Goal: Task Accomplishment & Management: Manage account settings

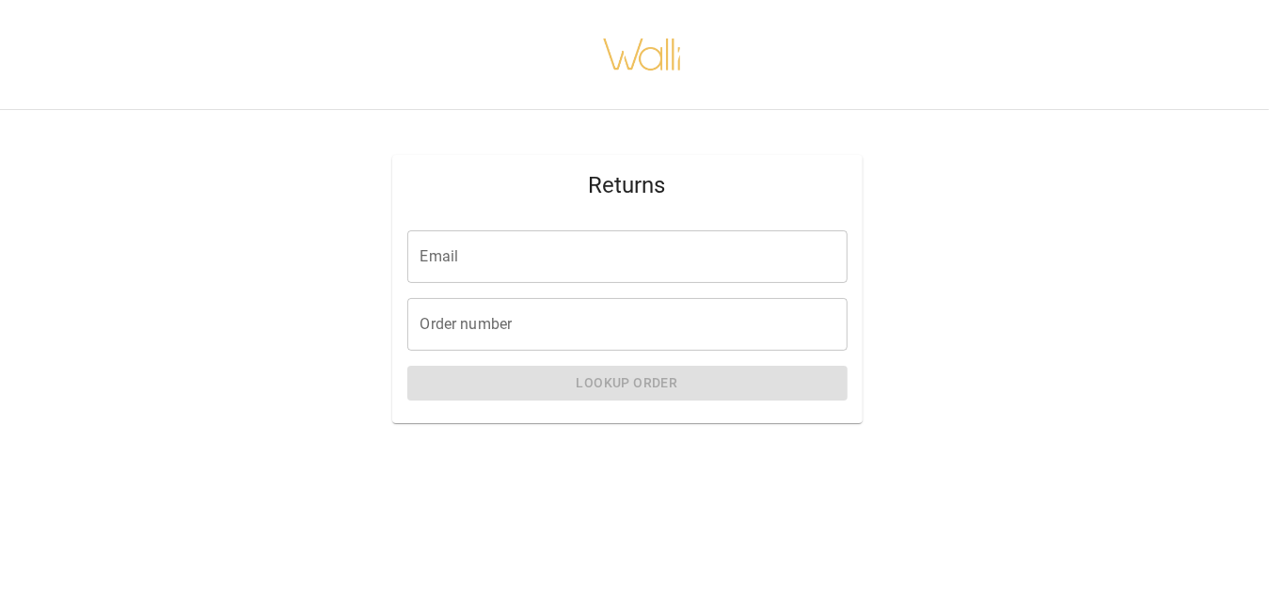
click at [674, 266] on input "Email" at bounding box center [627, 257] width 440 height 53
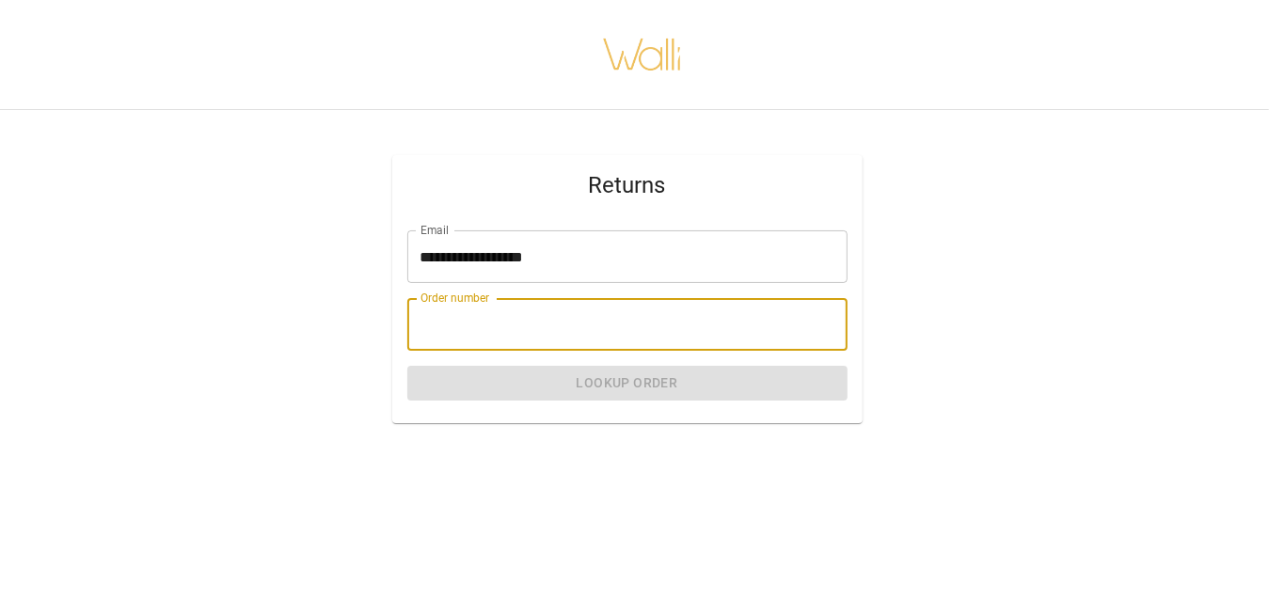
click at [548, 331] on input "Order number" at bounding box center [627, 324] width 440 height 53
click at [547, 337] on input "Order number" at bounding box center [627, 324] width 440 height 53
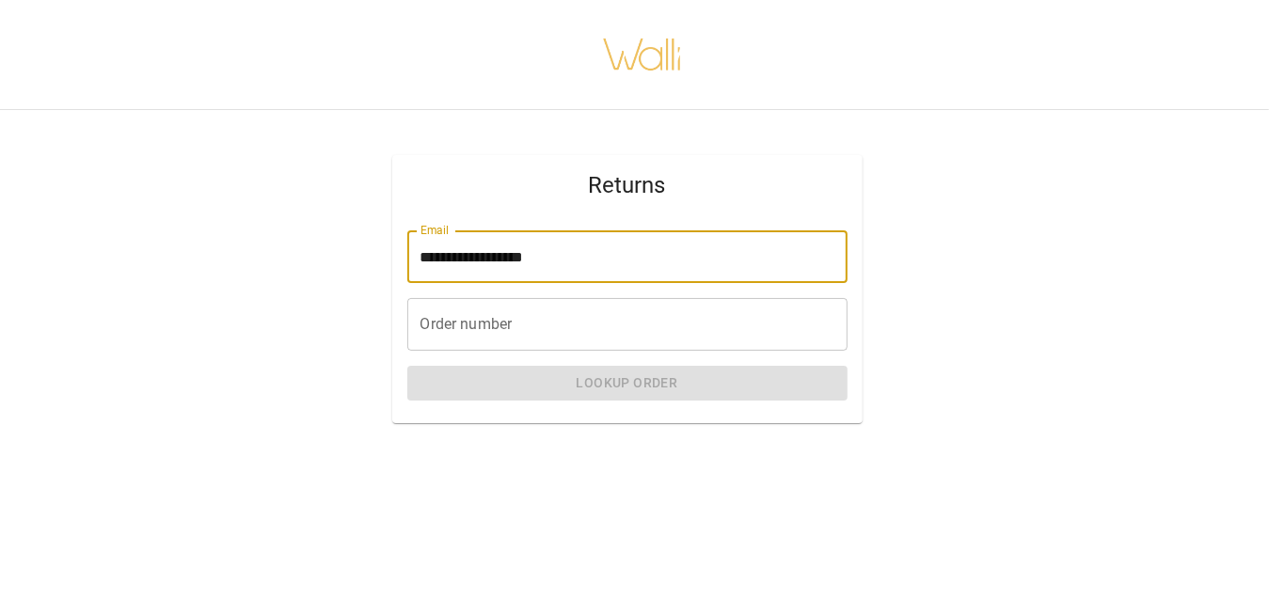
click at [577, 257] on input "**********" at bounding box center [627, 257] width 440 height 53
type input "*"
type input "**********"
click at [539, 332] on input "Order number" at bounding box center [627, 324] width 440 height 53
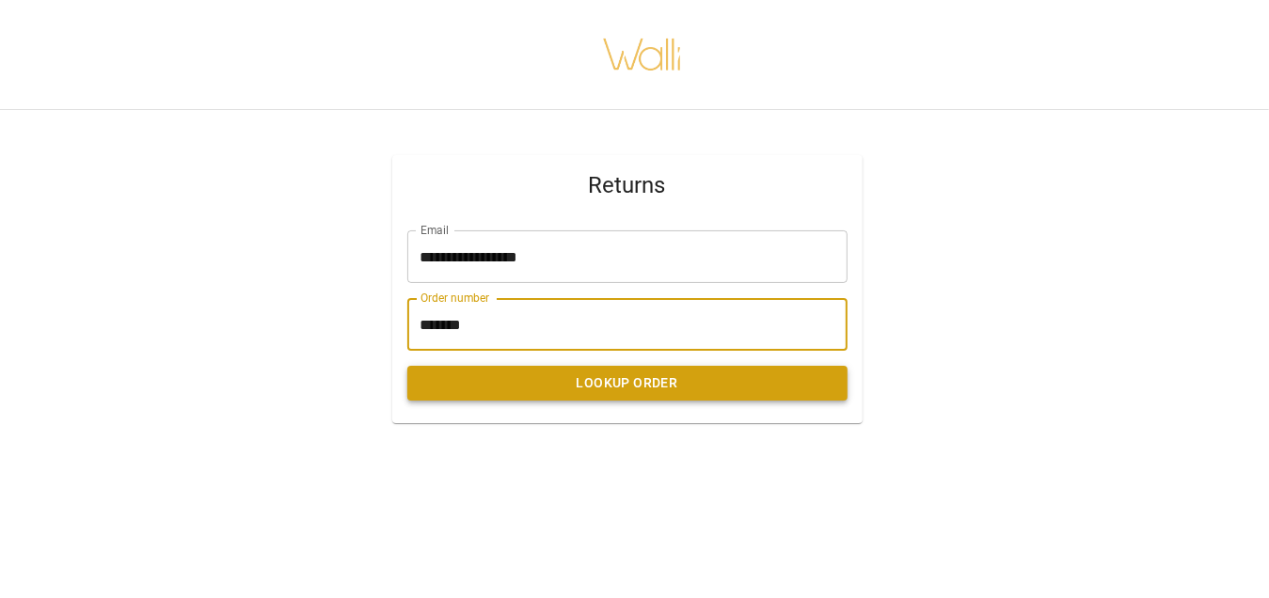
type input "*******"
click at [558, 393] on button "Lookup Order" at bounding box center [627, 383] width 440 height 35
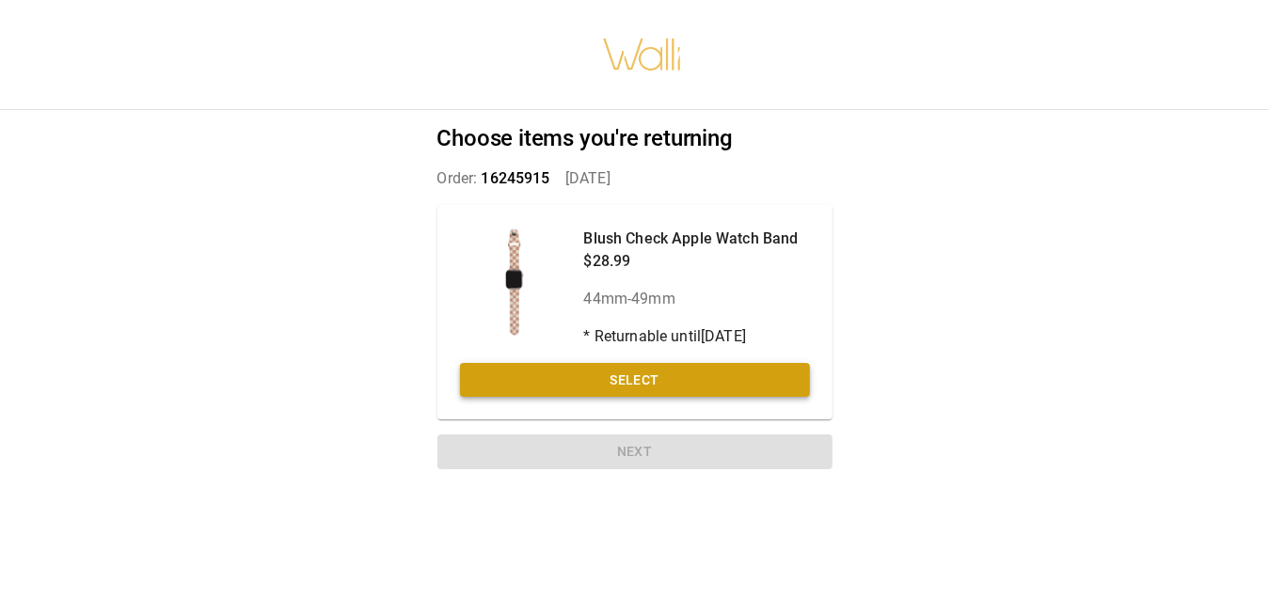
click at [558, 386] on button "Select" at bounding box center [635, 380] width 350 height 35
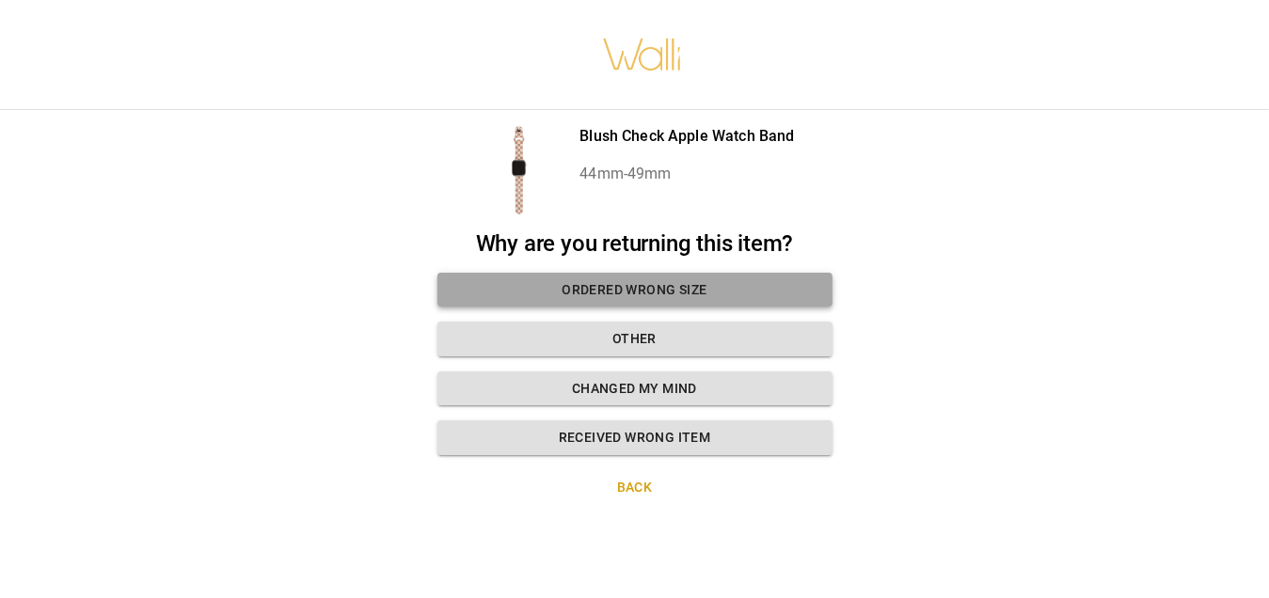
click at [594, 302] on button "Ordered wrong size" at bounding box center [634, 290] width 395 height 35
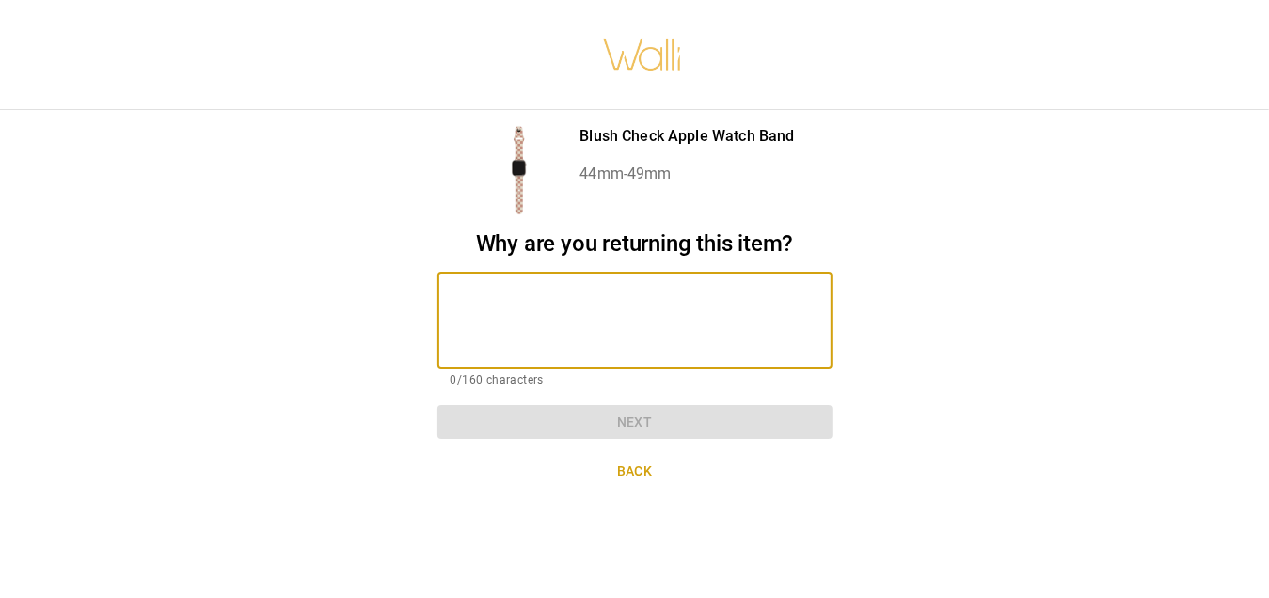
click at [545, 297] on textarea at bounding box center [635, 320] width 369 height 65
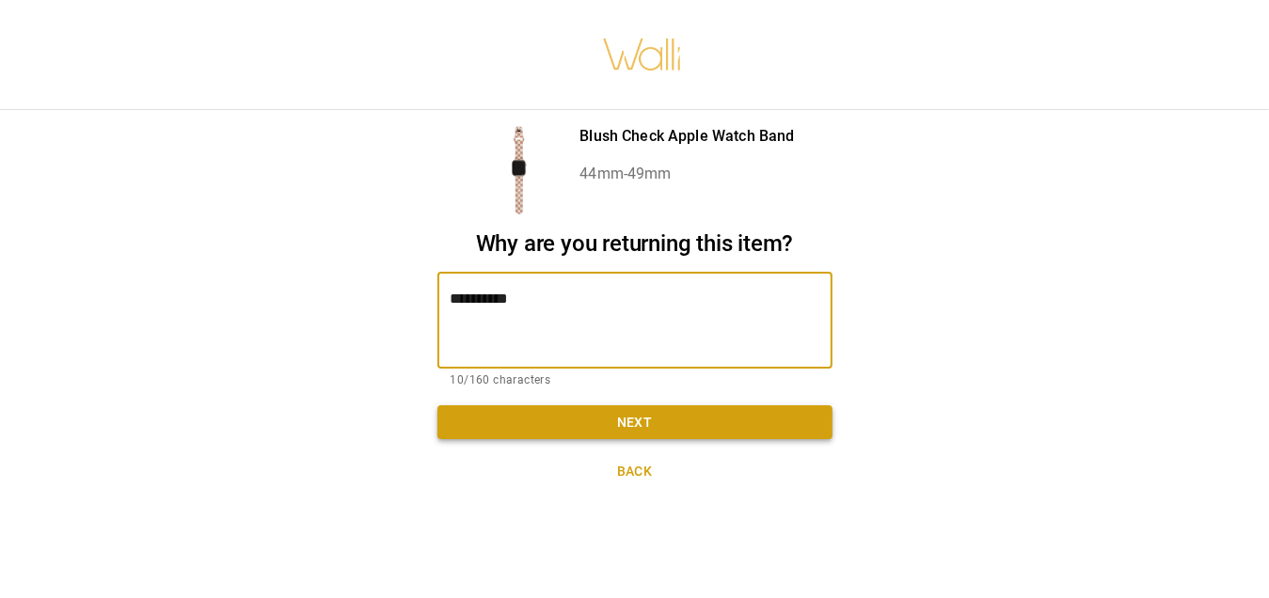
type textarea "**********"
click at [572, 431] on button "Next" at bounding box center [634, 422] width 395 height 35
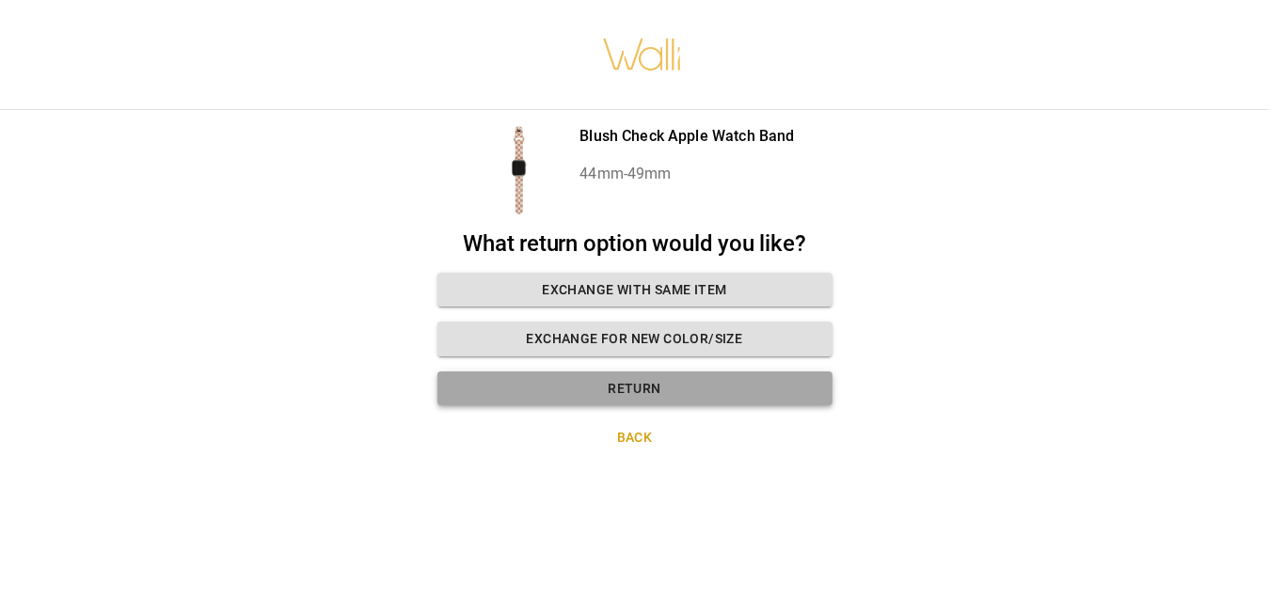
click at [499, 390] on button "Return" at bounding box center [634, 389] width 395 height 35
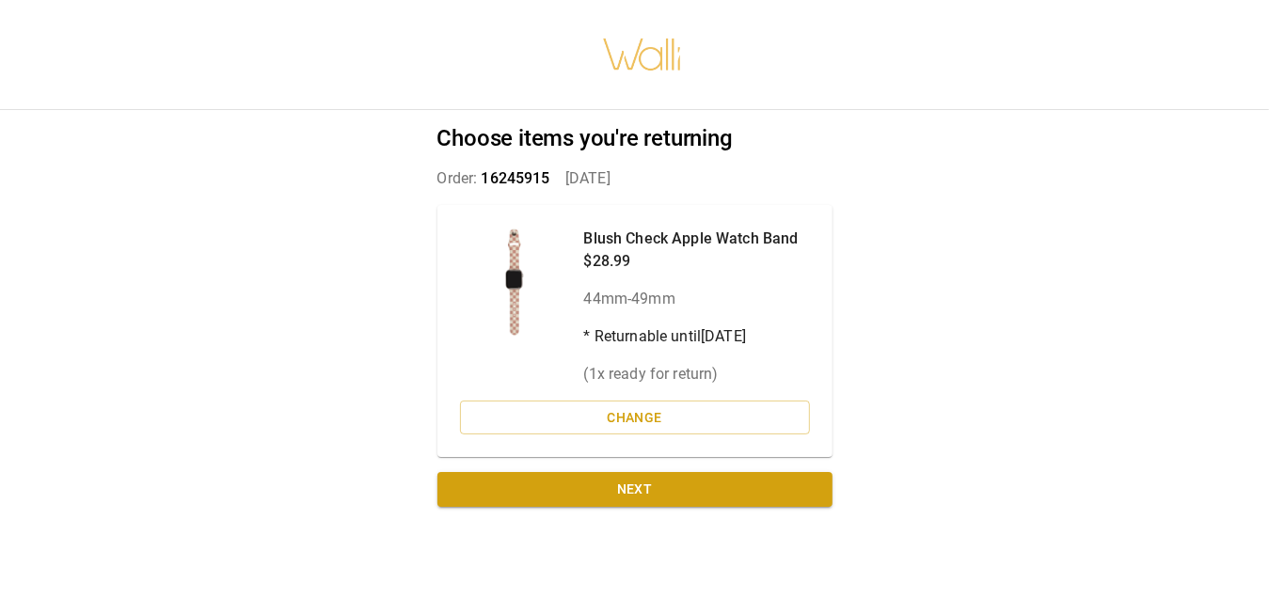
drag, startPoint x: 499, startPoint y: 390, endPoint x: 373, endPoint y: 374, distance: 127.1
click at [373, 374] on div "Choose items you're returning Order: 16245915   [DATE] Blush Check Apple Watch …" at bounding box center [634, 299] width 1269 height 598
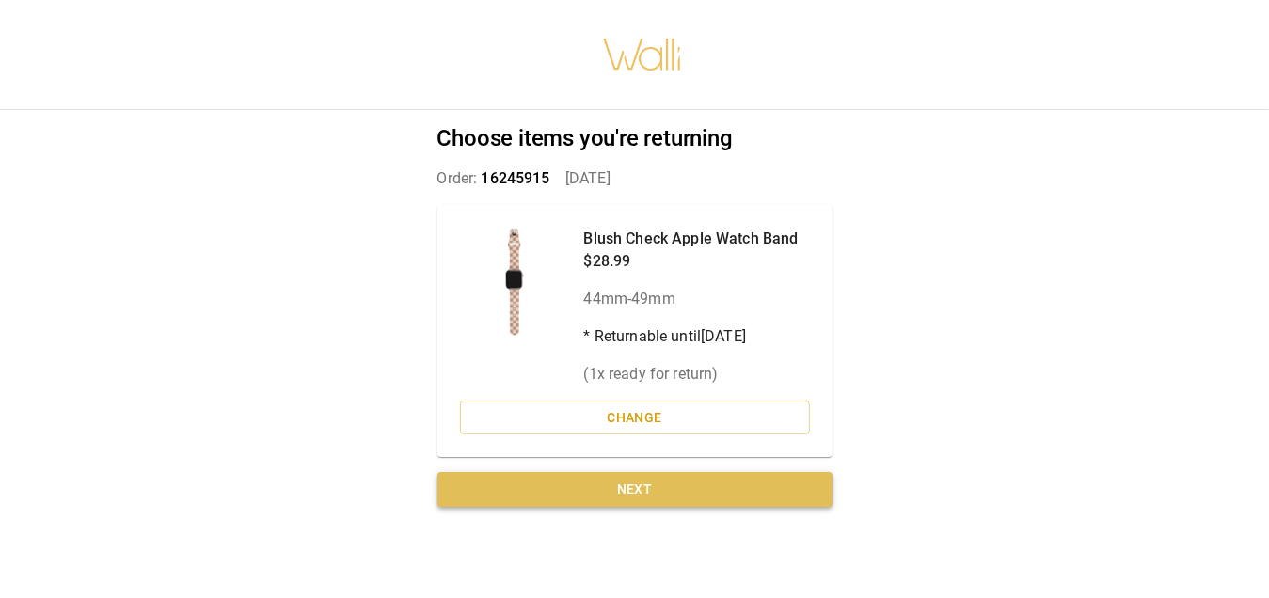
click at [553, 482] on button "Next" at bounding box center [634, 489] width 395 height 35
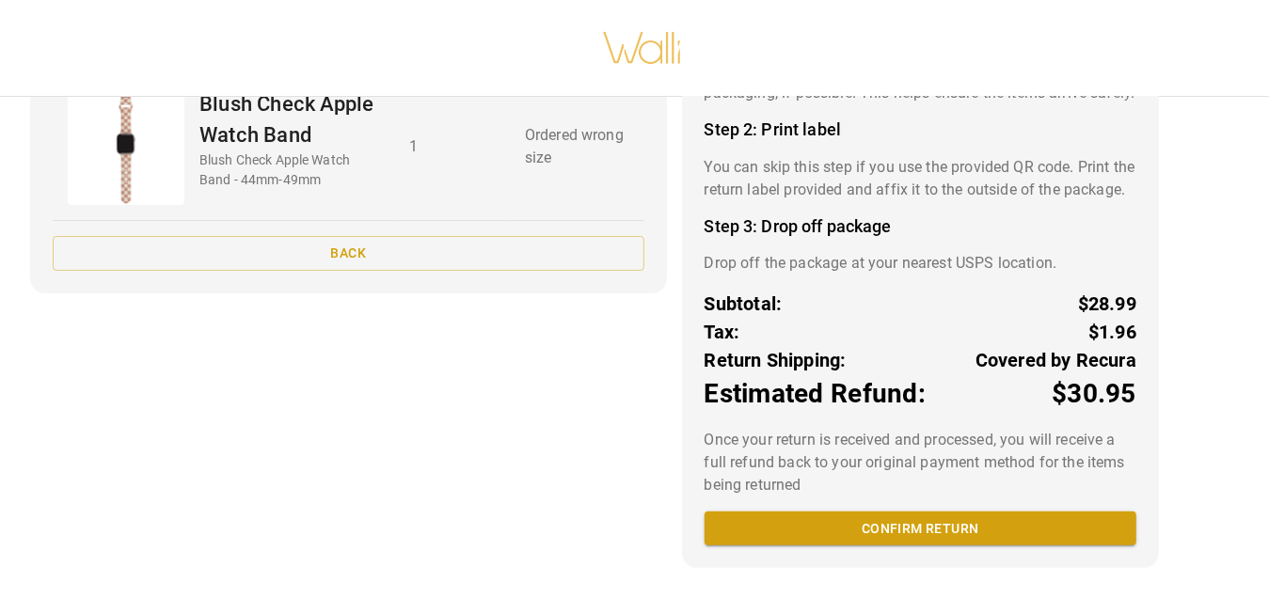
scroll to position [230, 0]
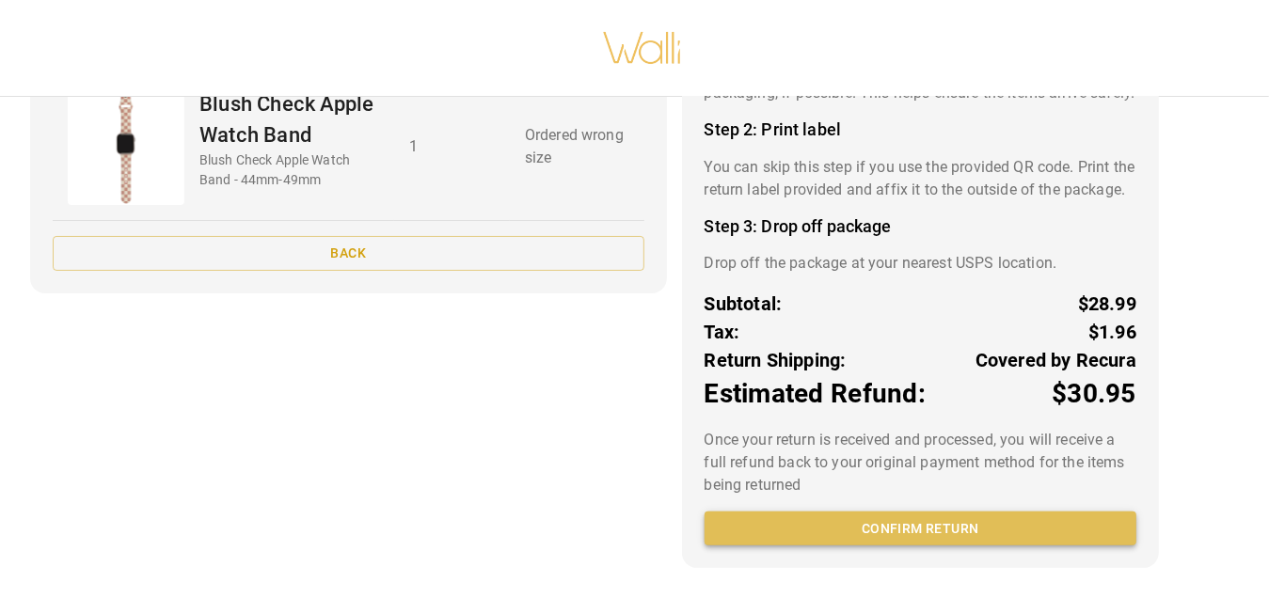
click at [967, 536] on button "Confirm return" at bounding box center [921, 529] width 432 height 35
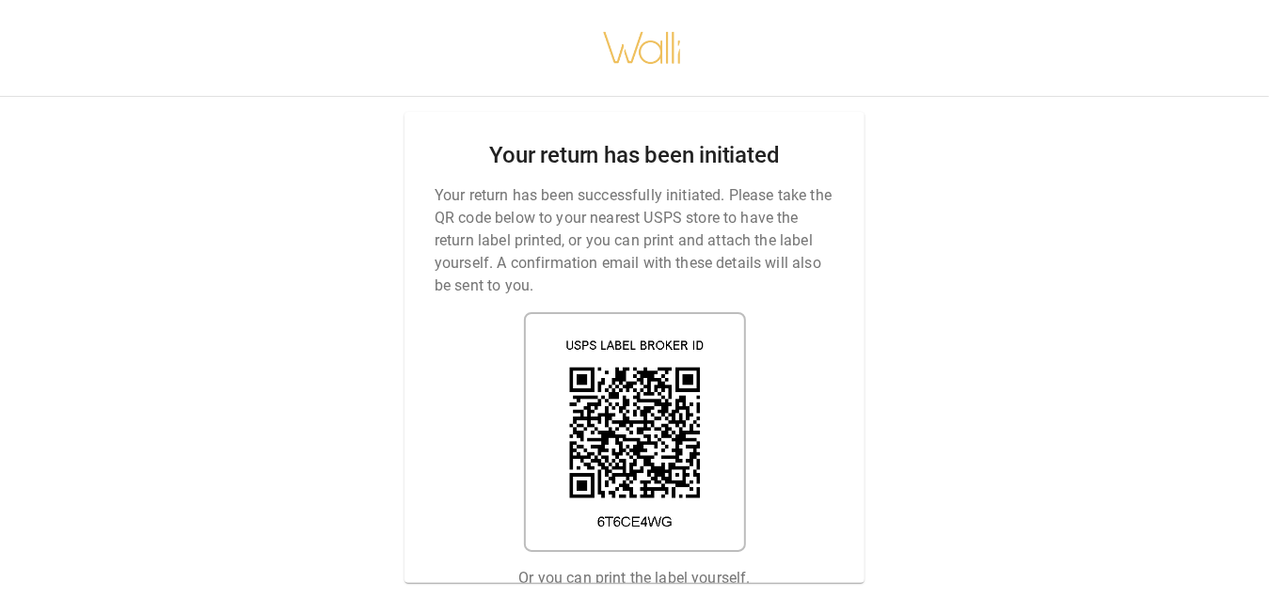
scroll to position [14, 0]
